Goal: Communication & Community: Answer question/provide support

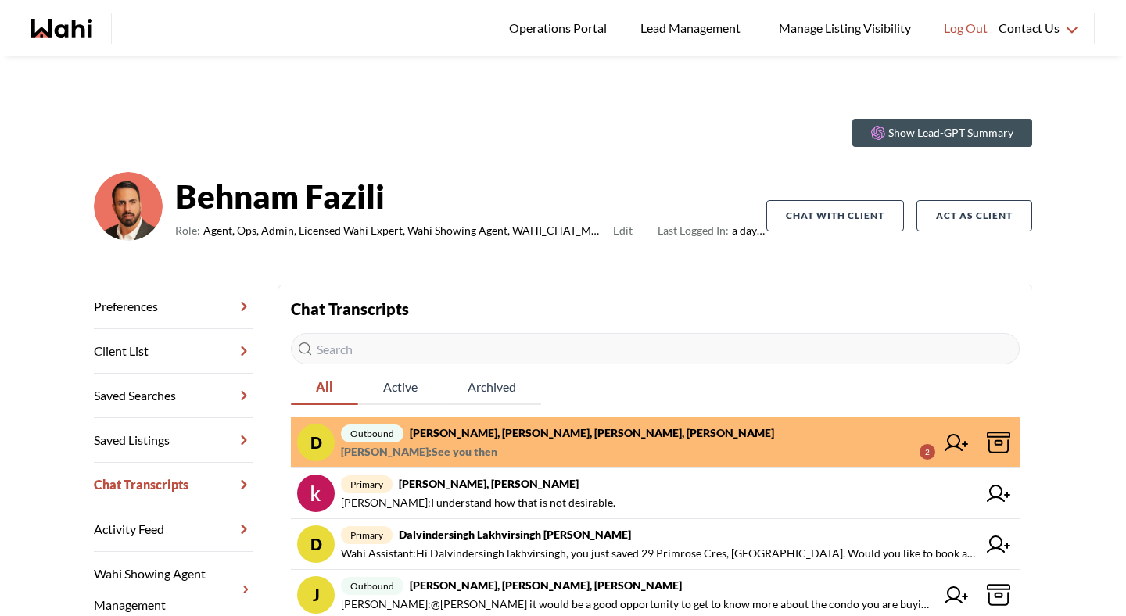
click at [508, 436] on strong "[PERSON_NAME], [PERSON_NAME], [PERSON_NAME], [PERSON_NAME]" at bounding box center [592, 432] width 364 height 13
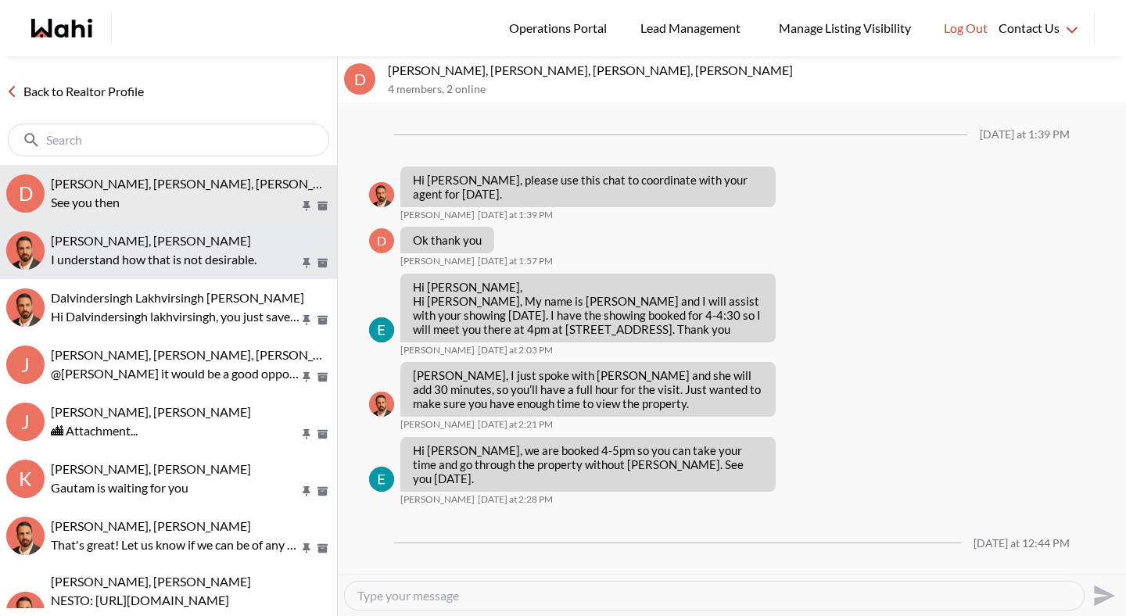
scroll to position [62, 0]
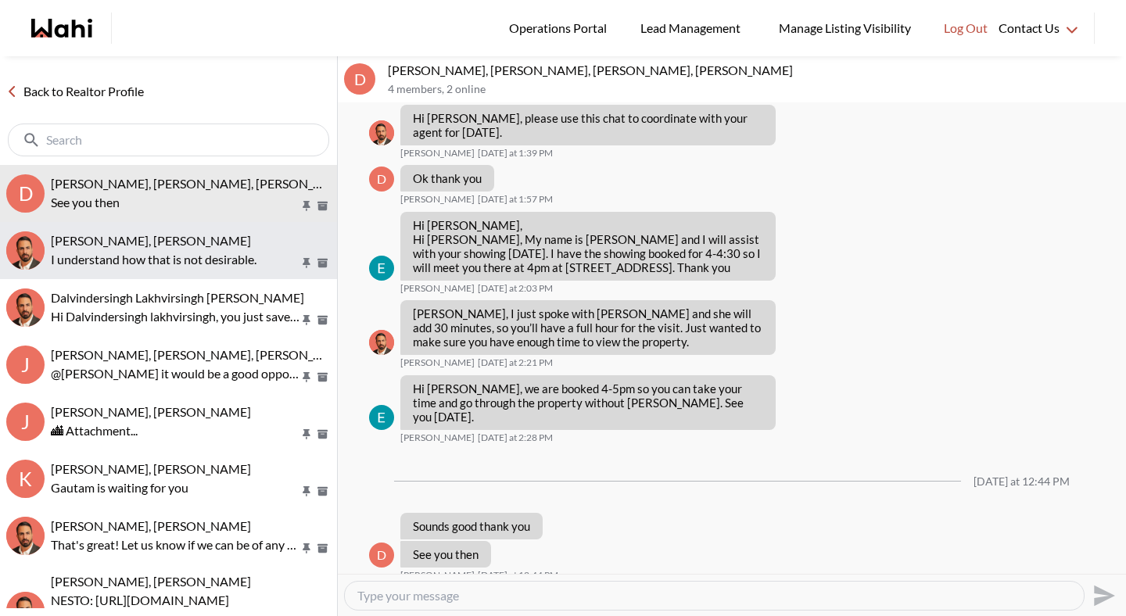
click at [185, 265] on p "I understand how that is not desirable." at bounding box center [175, 259] width 249 height 19
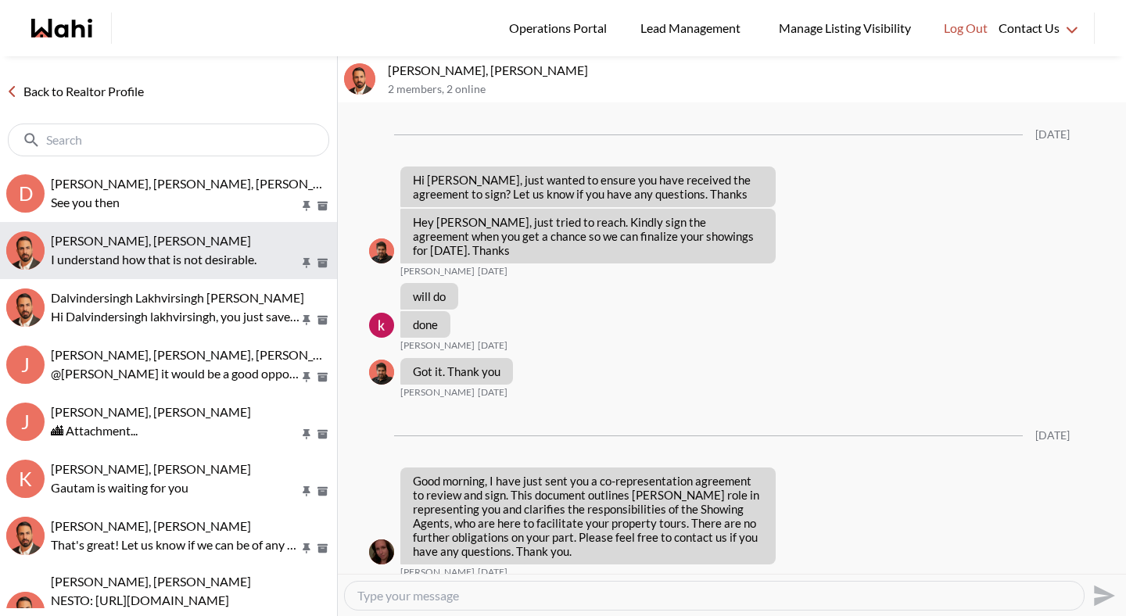
scroll to position [2914, 0]
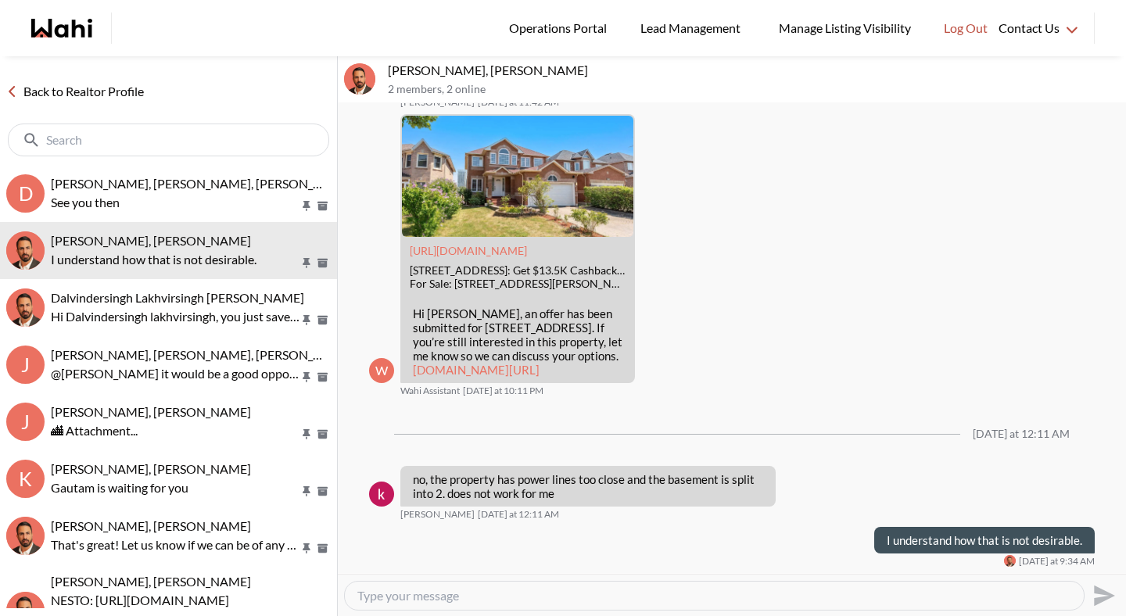
click at [134, 95] on link "Back to Realtor Profile" at bounding box center [75, 91] width 150 height 20
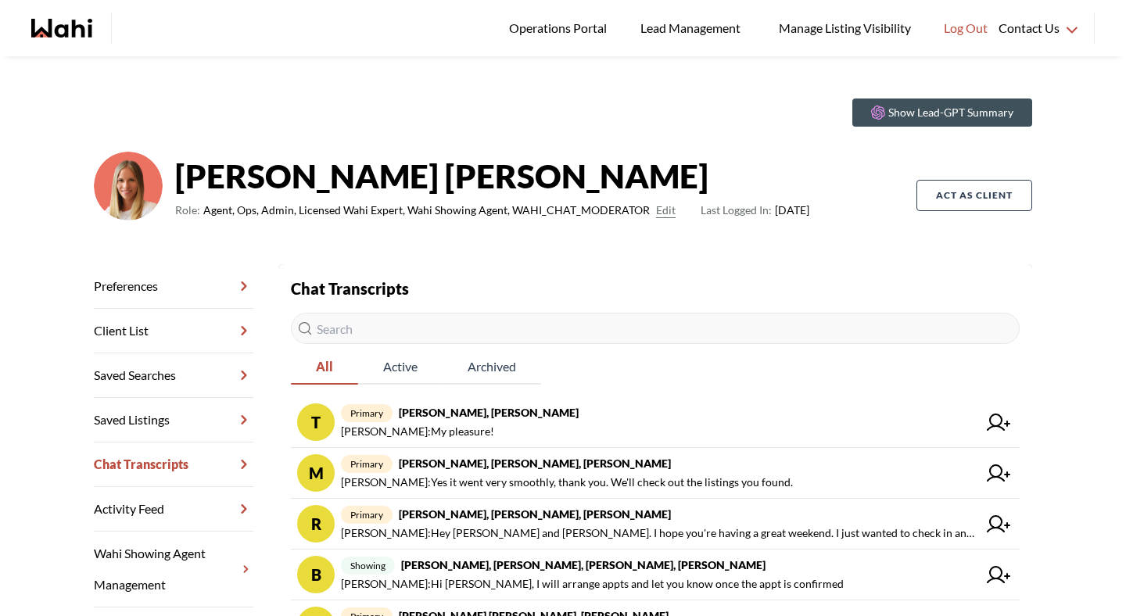
scroll to position [23, 0]
